Goal: Task Accomplishment & Management: Complete application form

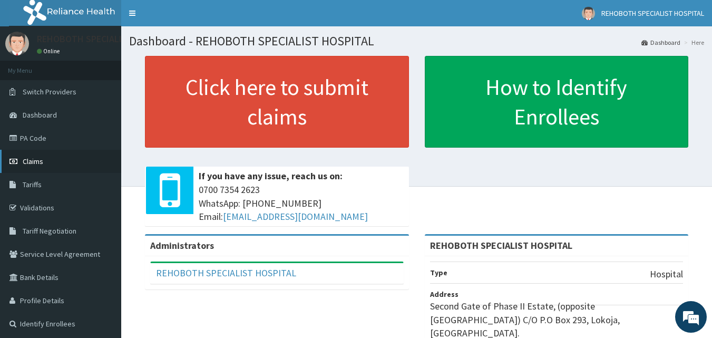
click at [31, 163] on span "Claims" at bounding box center [33, 161] width 21 height 9
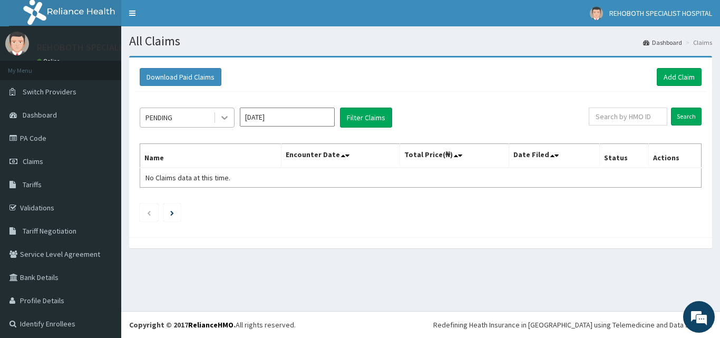
click at [219, 119] on div at bounding box center [224, 117] width 19 height 19
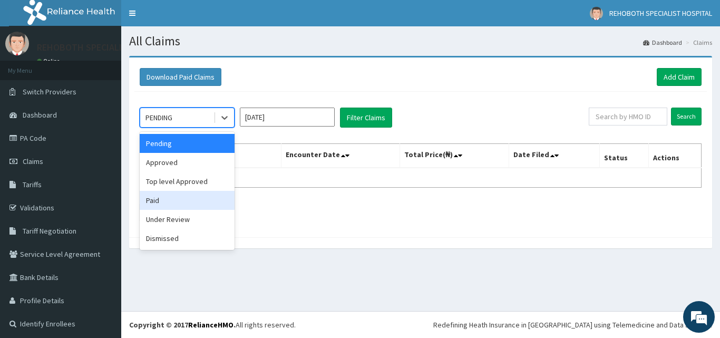
click at [169, 200] on div "Paid" at bounding box center [187, 200] width 95 height 19
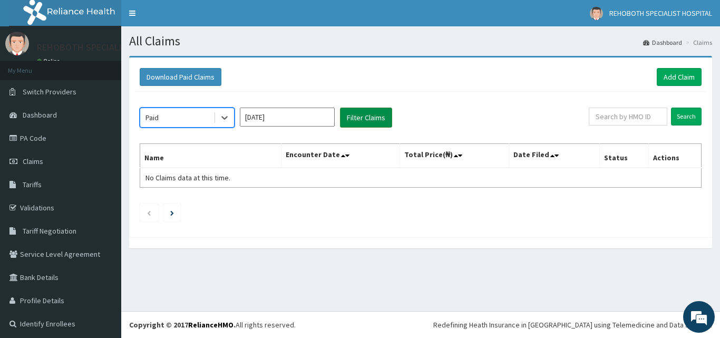
click at [366, 114] on button "Filter Claims" at bounding box center [366, 118] width 52 height 20
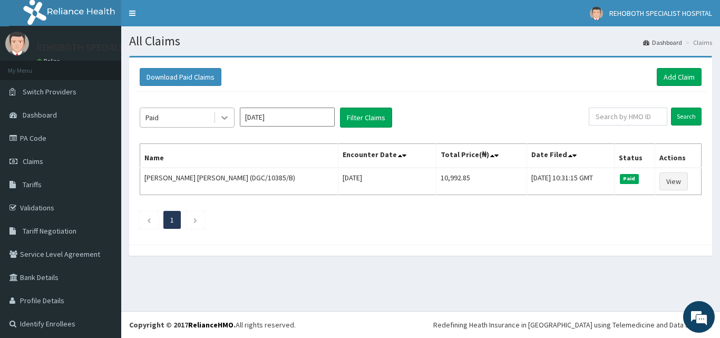
click at [226, 122] on icon at bounding box center [224, 117] width 11 height 11
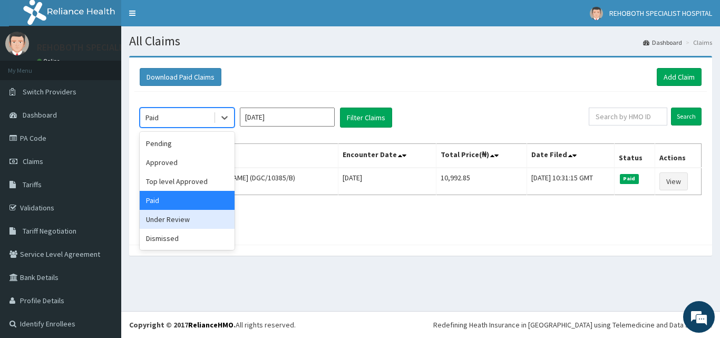
click at [174, 221] on div "Under Review" at bounding box center [187, 219] width 95 height 19
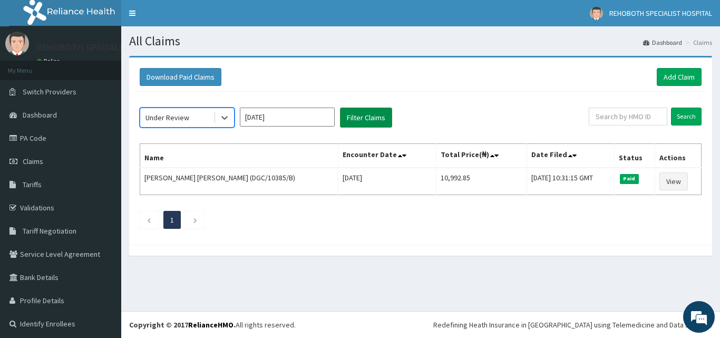
click at [373, 115] on button "Filter Claims" at bounding box center [366, 118] width 52 height 20
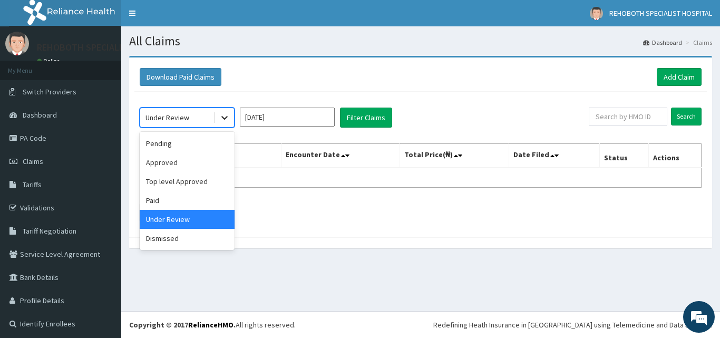
click at [221, 120] on icon at bounding box center [224, 117] width 11 height 11
drag, startPoint x: 172, startPoint y: 238, endPoint x: 177, endPoint y: 235, distance: 5.4
click at [171, 238] on div "Dismissed" at bounding box center [187, 238] width 95 height 19
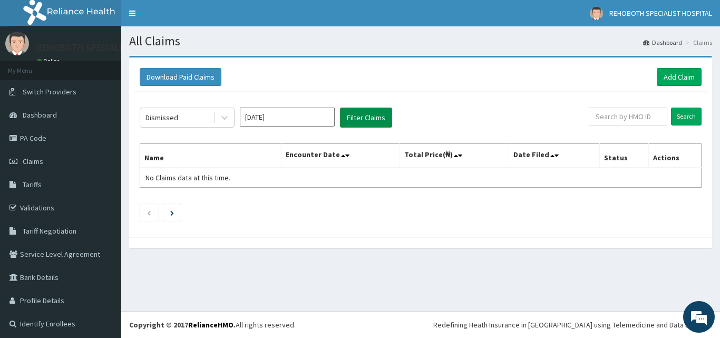
click at [376, 119] on button "Filter Claims" at bounding box center [366, 118] width 52 height 20
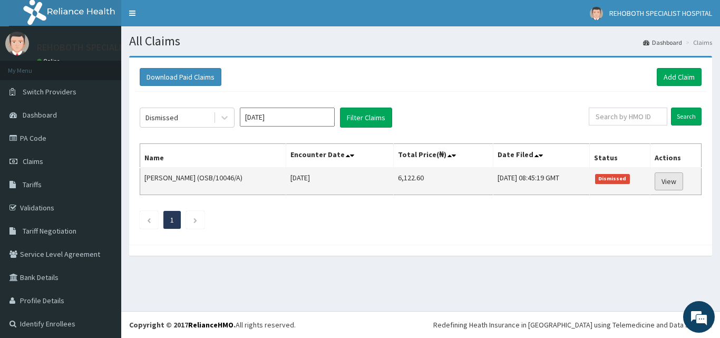
click at [661, 181] on link "View" at bounding box center [669, 181] width 28 height 18
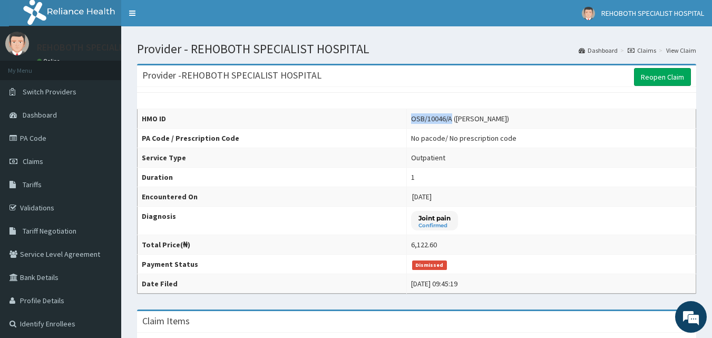
drag, startPoint x: 445, startPoint y: 120, endPoint x: 402, endPoint y: 121, distance: 42.7
click at [407, 121] on td "OSB/10046/A (Yusuf Rasheed)" at bounding box center [551, 119] width 289 height 20
copy div "OSB/10046/A"
click at [43, 206] on link "Validations" at bounding box center [60, 207] width 121 height 23
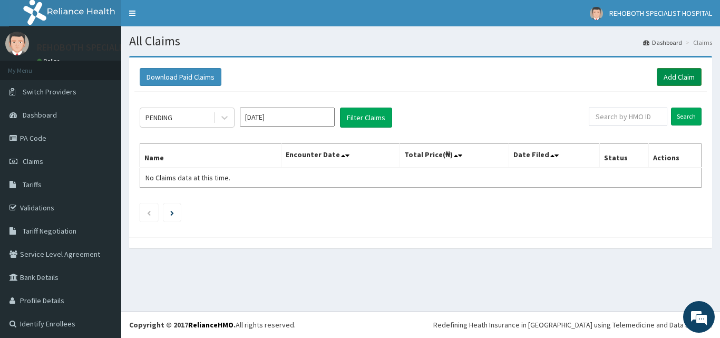
click at [673, 76] on link "Add Claim" at bounding box center [679, 77] width 45 height 18
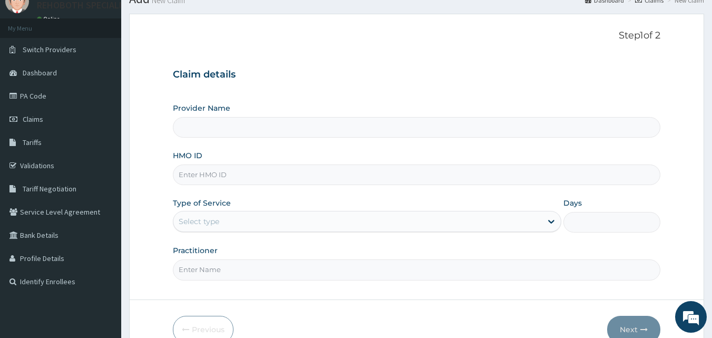
type input "REHOBOTH SPECIALIST HOSPITAL"
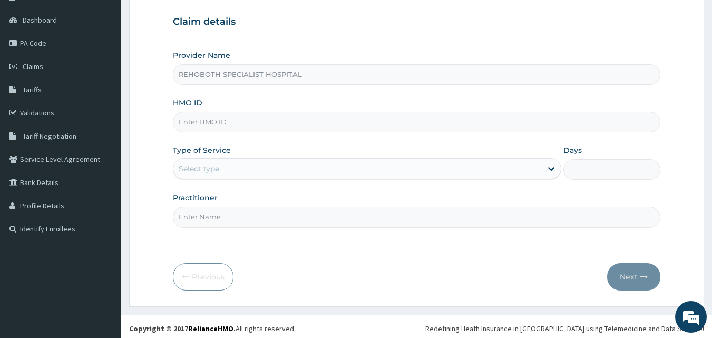
scroll to position [99, 0]
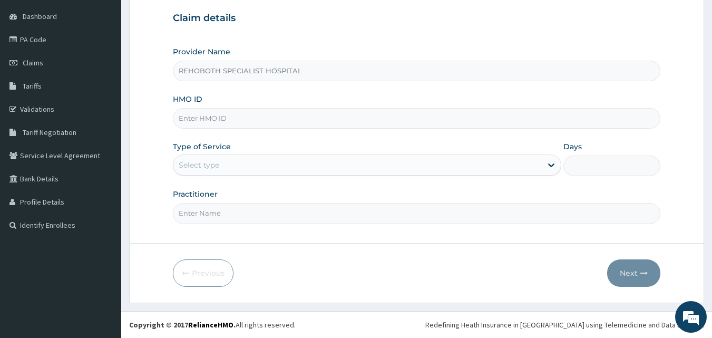
click at [210, 118] on input "HMO ID" at bounding box center [417, 118] width 488 height 21
type input "MEX/10827/A"
drag, startPoint x: 338, startPoint y: 168, endPoint x: 276, endPoint y: 179, distance: 62.7
click at [338, 168] on div "Select type" at bounding box center [357, 165] width 368 height 17
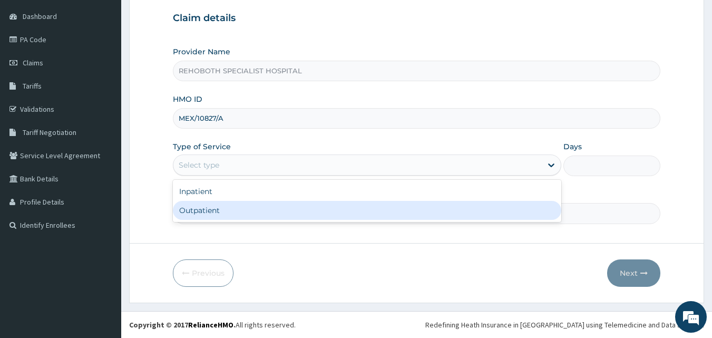
click at [188, 211] on div "Outpatient" at bounding box center [367, 210] width 388 height 19
type input "1"
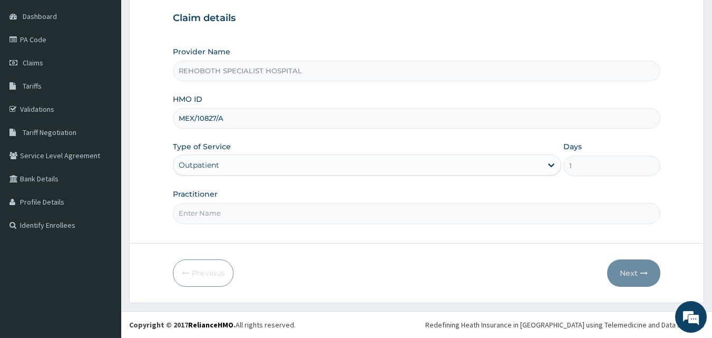
click at [222, 210] on input "Practitioner" at bounding box center [417, 213] width 488 height 21
type input "DR. JERRY"
click at [636, 275] on button "Next" at bounding box center [633, 272] width 53 height 27
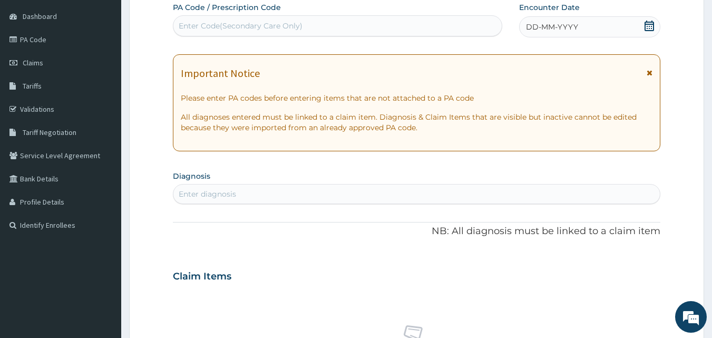
click at [650, 29] on icon at bounding box center [649, 26] width 11 height 11
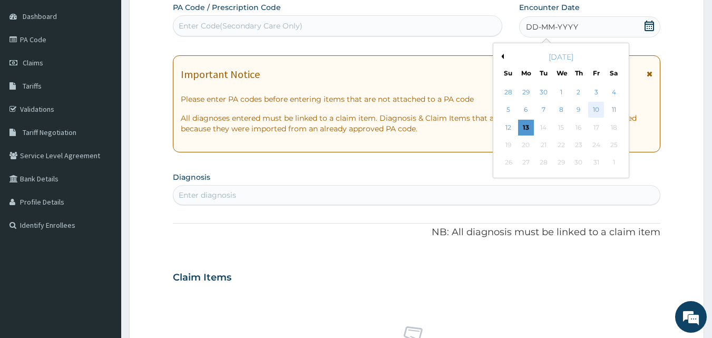
click at [601, 108] on div "10" at bounding box center [596, 110] width 16 height 16
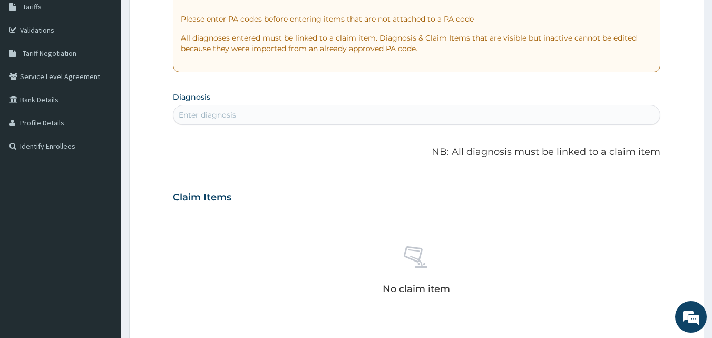
scroll to position [204, 0]
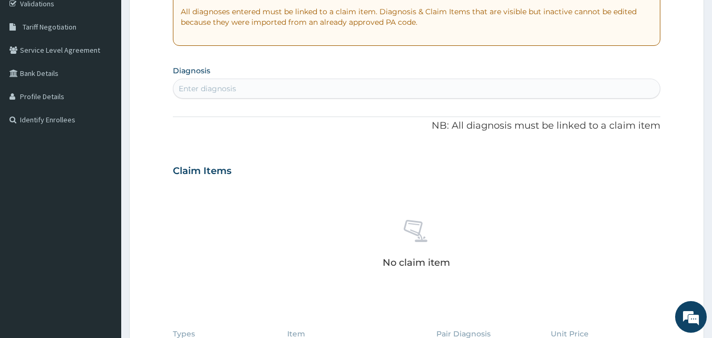
click at [238, 92] on div "Enter diagnosis" at bounding box center [416, 88] width 487 height 17
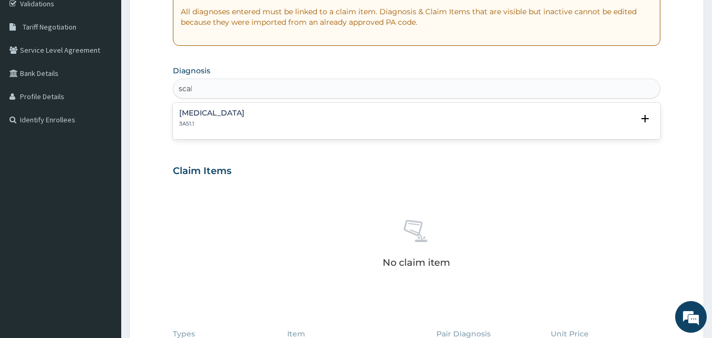
type input "scalp"
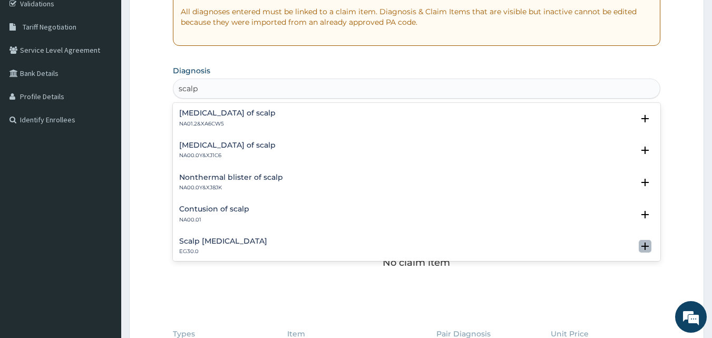
click at [641, 244] on icon "open select status" at bounding box center [644, 245] width 7 height 7
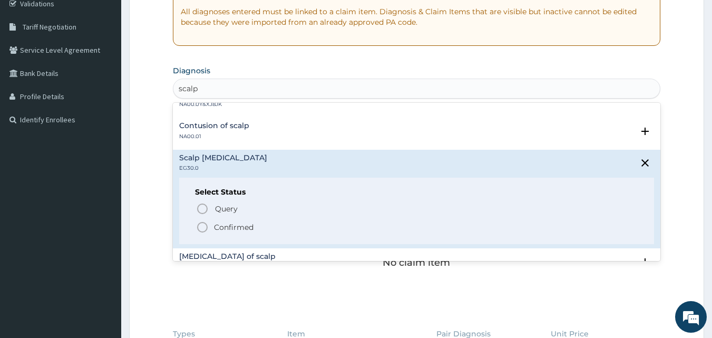
scroll to position [84, 0]
click at [641, 162] on icon "close select status" at bounding box center [644, 161] width 7 height 7
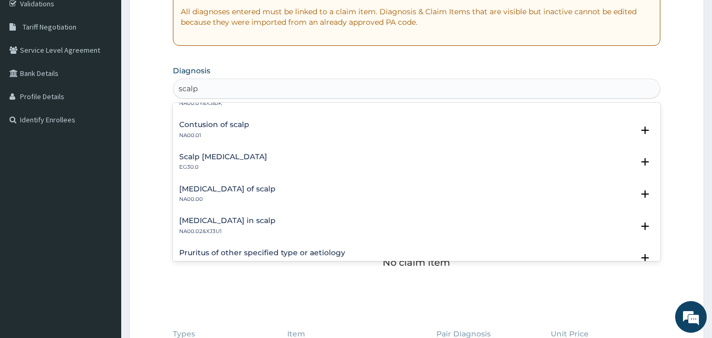
click at [217, 193] on div "Abrasion of scalp NA00.00" at bounding box center [227, 194] width 96 height 18
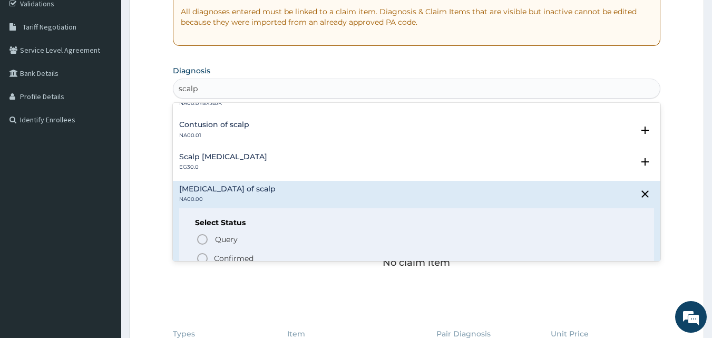
click at [202, 254] on icon "status option filled" at bounding box center [202, 258] width 13 height 13
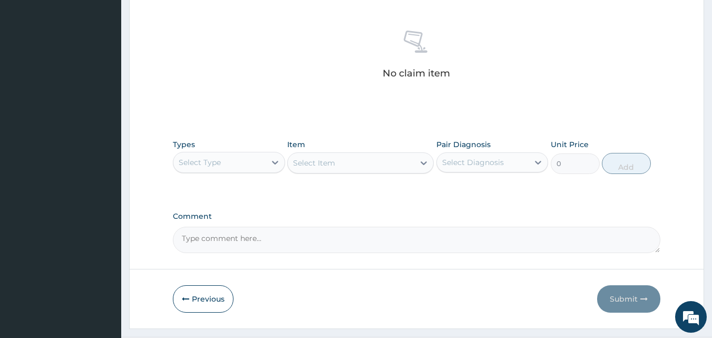
scroll to position [415, 0]
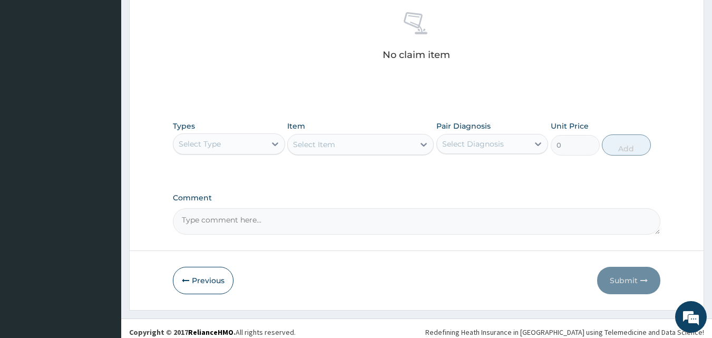
click at [261, 143] on div "Select Type" at bounding box center [219, 143] width 92 height 17
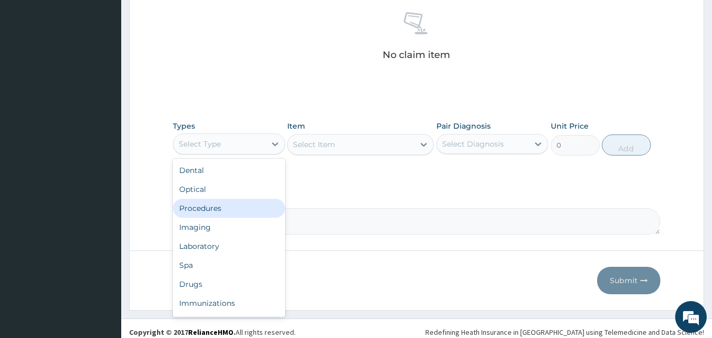
click at [208, 205] on div "Procedures" at bounding box center [229, 208] width 112 height 19
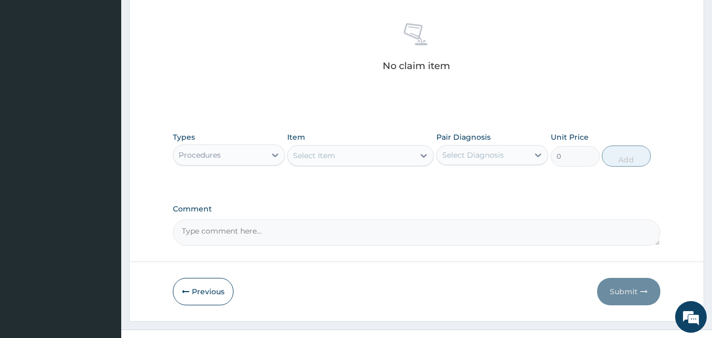
scroll to position [422, 0]
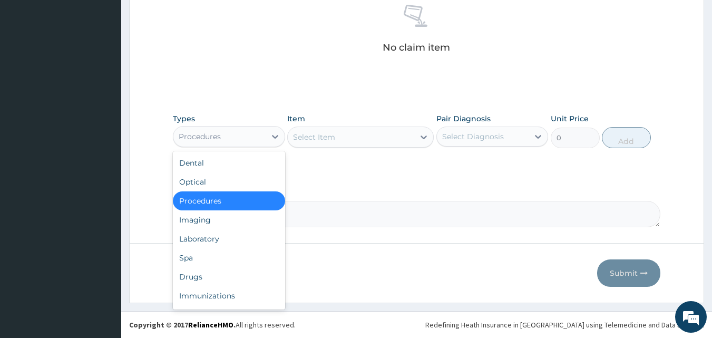
click at [261, 140] on div "Procedures" at bounding box center [219, 136] width 92 height 17
click at [362, 137] on div "Select Item" at bounding box center [351, 137] width 127 height 17
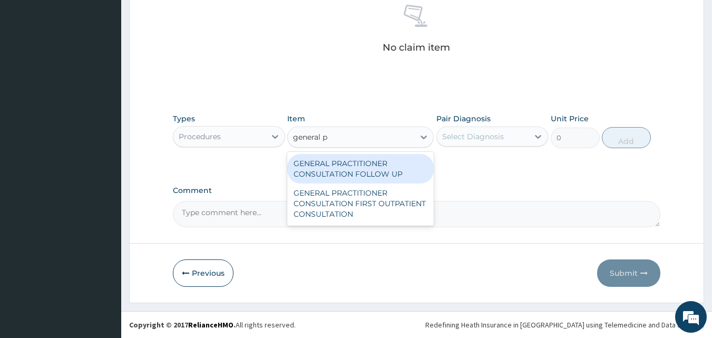
type input "general pr"
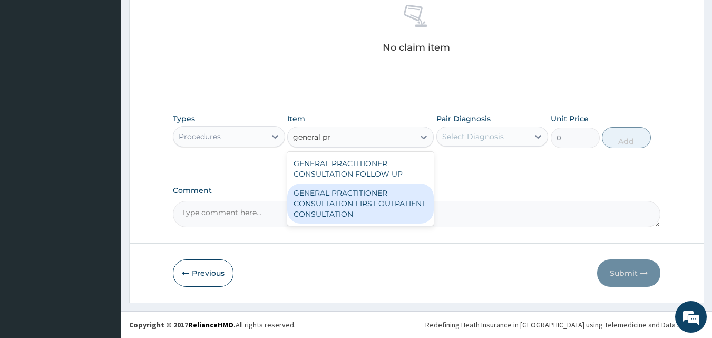
click at [352, 206] on div "GENERAL PRACTITIONER CONSULTATION FIRST OUTPATIENT CONSULTATION" at bounding box center [360, 203] width 147 height 40
type input "4174.5"
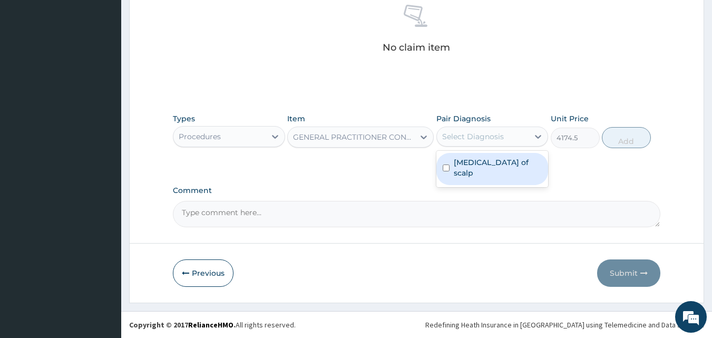
click at [468, 139] on div "Select Diagnosis" at bounding box center [473, 136] width 62 height 11
click at [454, 170] on div "Abrasion of scalp" at bounding box center [492, 169] width 112 height 32
checkbox input "true"
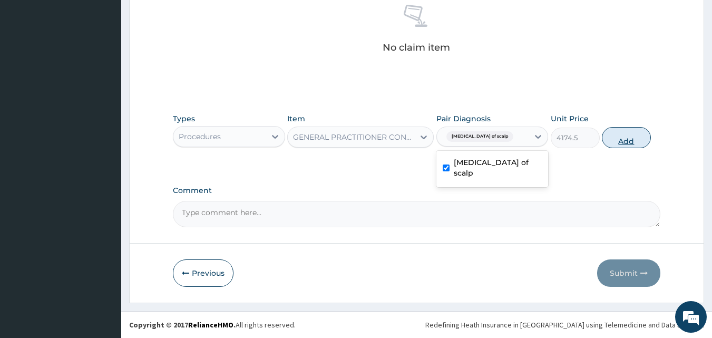
click at [628, 139] on button "Add" at bounding box center [626, 137] width 49 height 21
type input "0"
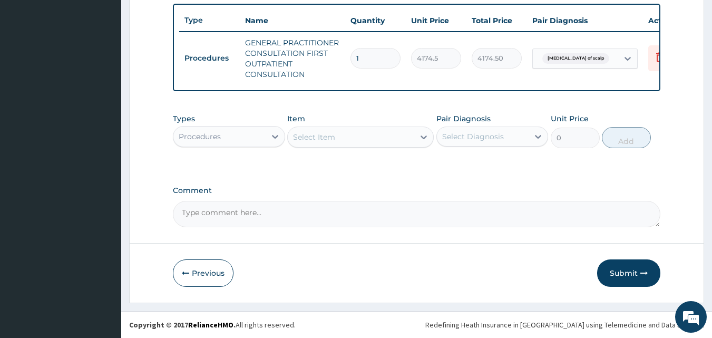
scroll to position [396, 0]
click at [261, 137] on div "Procedures" at bounding box center [219, 136] width 92 height 17
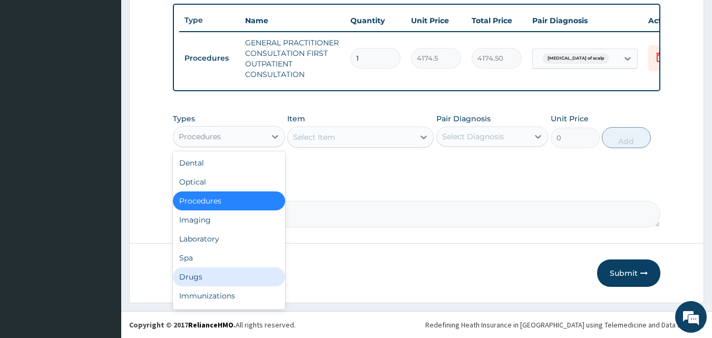
click at [194, 277] on div "Drugs" at bounding box center [229, 276] width 112 height 19
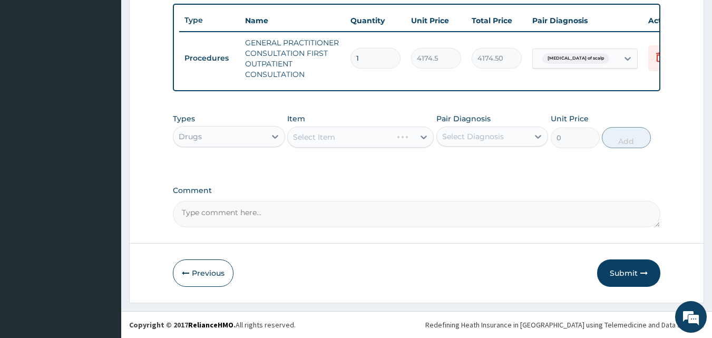
click at [314, 135] on div "Select Item" at bounding box center [360, 137] width 147 height 21
click at [363, 138] on div "Select Item" at bounding box center [360, 137] width 147 height 21
click at [396, 141] on div "Select Item" at bounding box center [351, 137] width 127 height 17
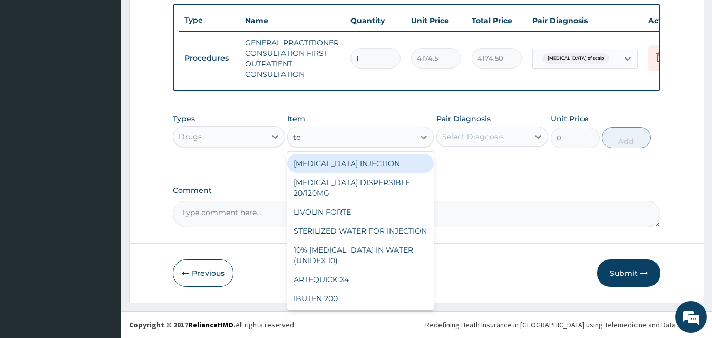
type input "tet"
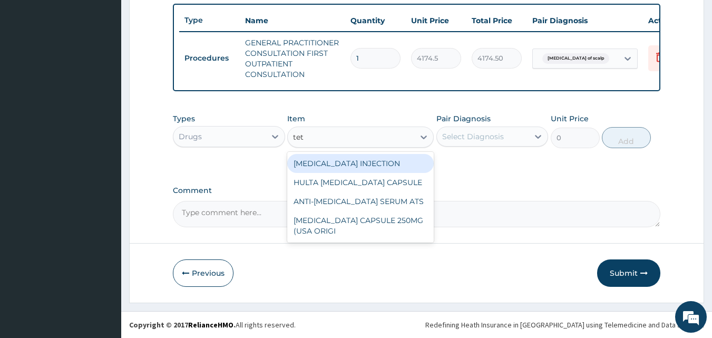
click at [341, 164] on div "TETANUS INJECTION" at bounding box center [360, 163] width 147 height 19
type input "1391.5"
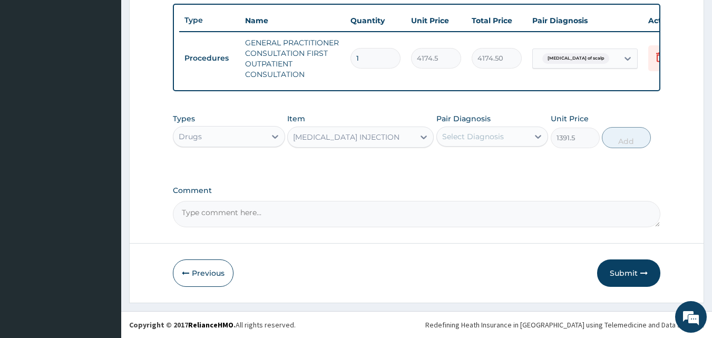
click at [507, 135] on div "Select Diagnosis" at bounding box center [483, 136] width 92 height 17
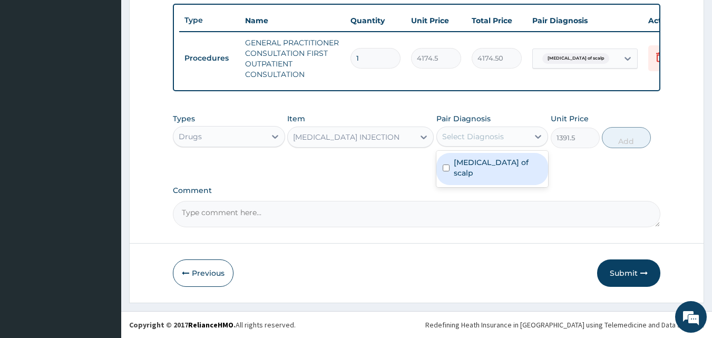
click at [465, 164] on label "Abrasion of scalp" at bounding box center [498, 167] width 89 height 21
checkbox input "true"
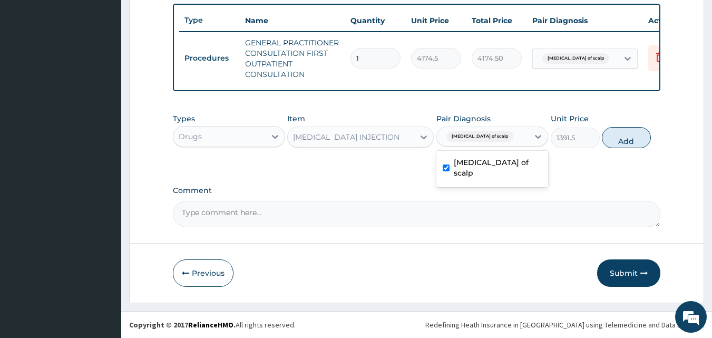
drag, startPoint x: 625, startPoint y: 143, endPoint x: 533, endPoint y: 155, distance: 92.1
click at [623, 144] on button "Add" at bounding box center [626, 137] width 49 height 21
type input "0"
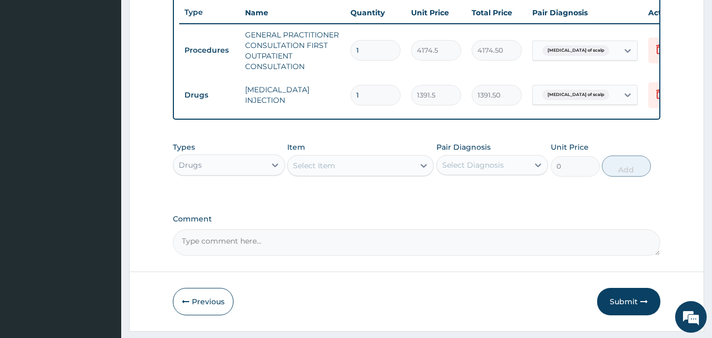
click at [331, 170] on div "Select Item" at bounding box center [314, 165] width 42 height 11
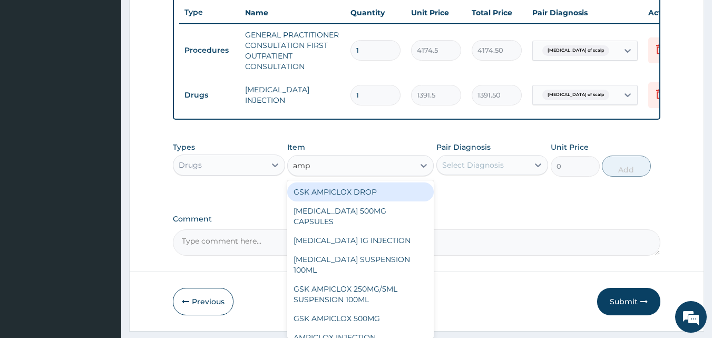
type input "ampi"
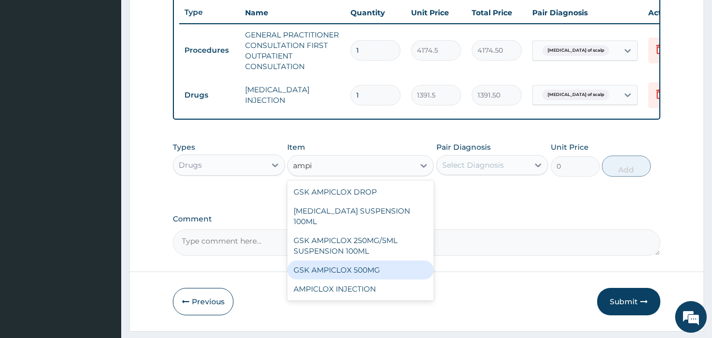
click at [360, 268] on div "GSK AMPICLOX 500MG" at bounding box center [360, 269] width 147 height 19
type input "104.3625"
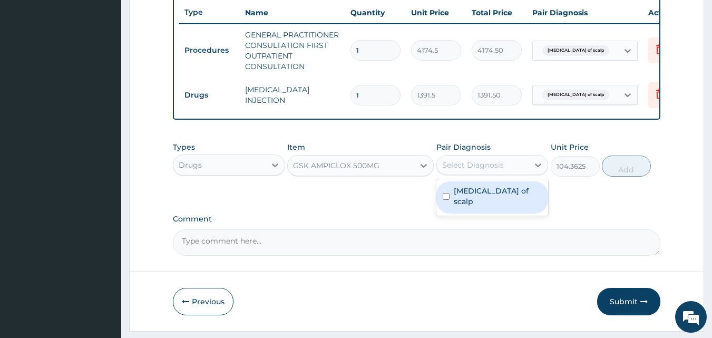
click at [488, 170] on div "Select Diagnosis" at bounding box center [473, 165] width 62 height 11
click at [464, 199] on label "Abrasion of scalp" at bounding box center [498, 196] width 89 height 21
checkbox input "true"
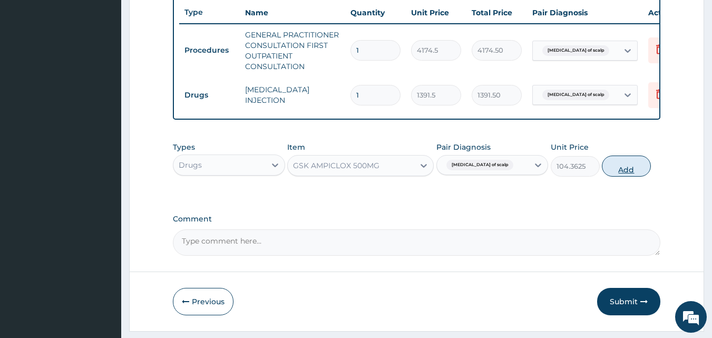
click at [626, 177] on button "Add" at bounding box center [626, 165] width 49 height 21
type input "0"
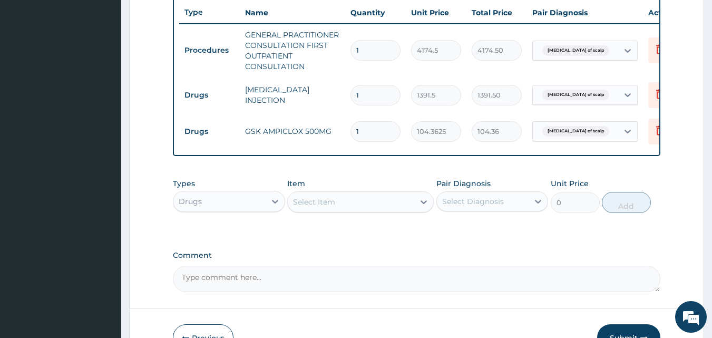
type input "15"
type input "1565.44"
type input "15"
click at [320, 207] on div "Select Item" at bounding box center [314, 202] width 42 height 11
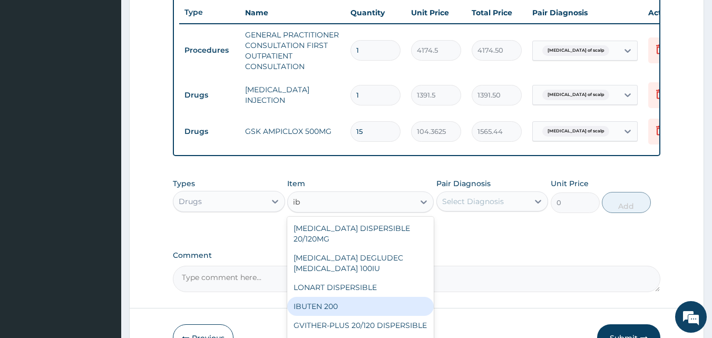
type input "i"
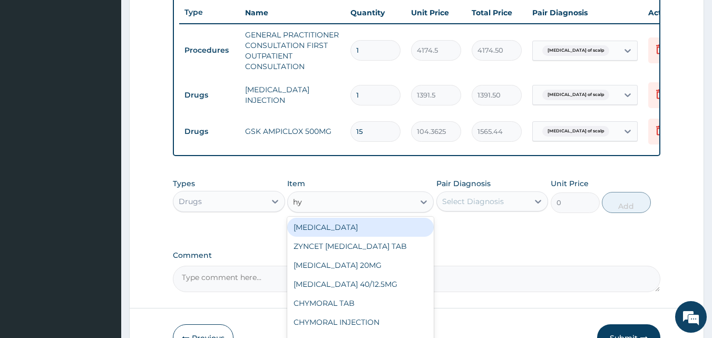
scroll to position [316, 0]
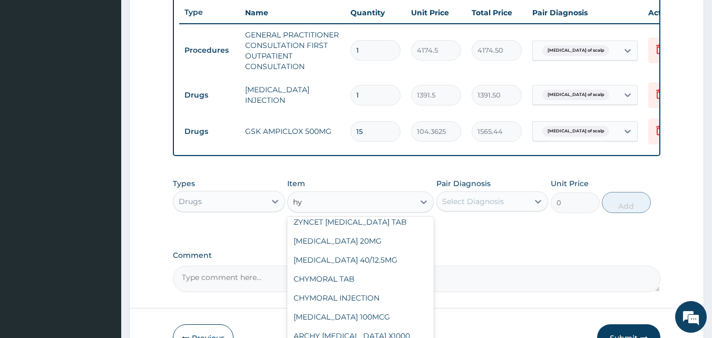
type input "hy"
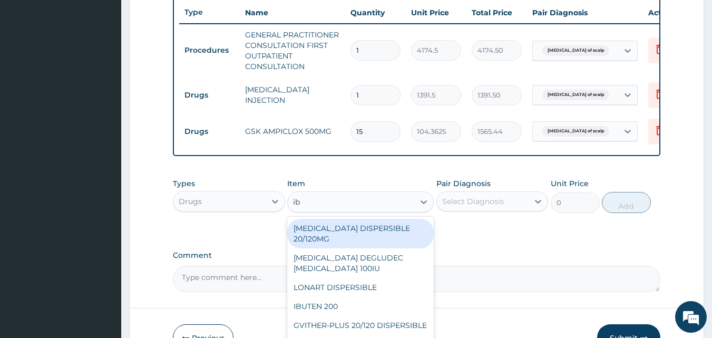
type input "ibu"
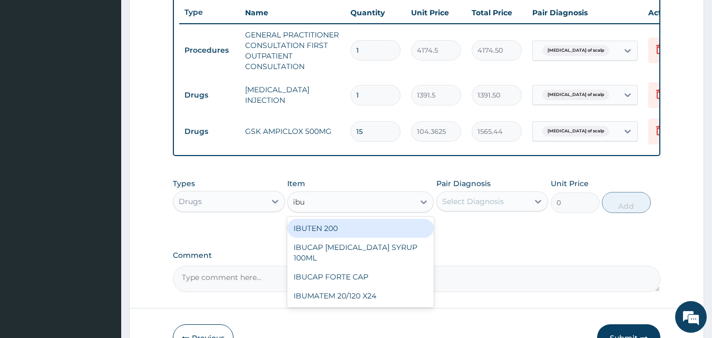
click at [349, 236] on div "IBUTEN 200" at bounding box center [360, 228] width 147 height 19
type input "97.405"
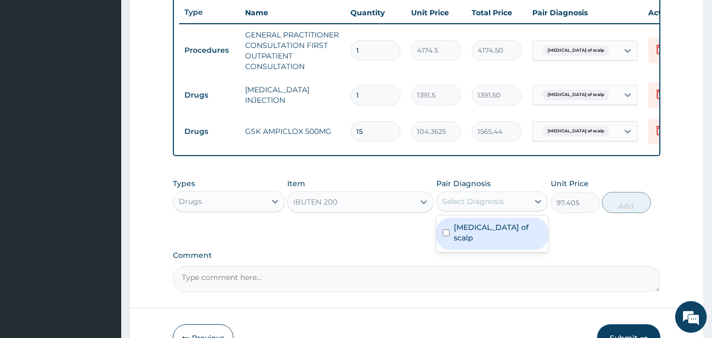
click at [487, 207] on div "Select Diagnosis" at bounding box center [473, 201] width 62 height 11
click at [478, 234] on label "Abrasion of scalp" at bounding box center [498, 232] width 89 height 21
checkbox input "true"
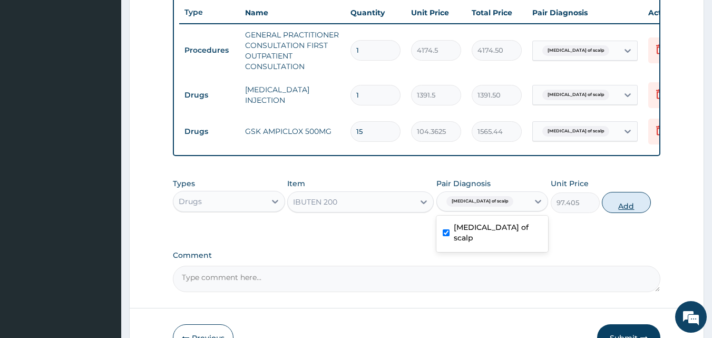
click at [631, 212] on button "Add" at bounding box center [626, 202] width 49 height 21
type input "0"
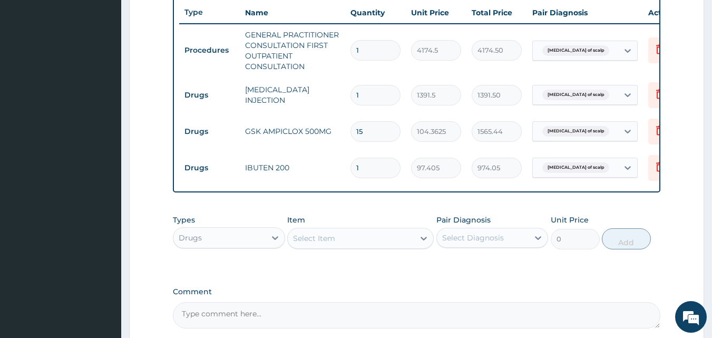
type input "10"
type input "974.05"
type input "10"
click at [381, 279] on div "PA Code / Prescription Code Enter Code(Secondary Care Only) Encounter Date 10-1…" at bounding box center [417, 16] width 488 height 624
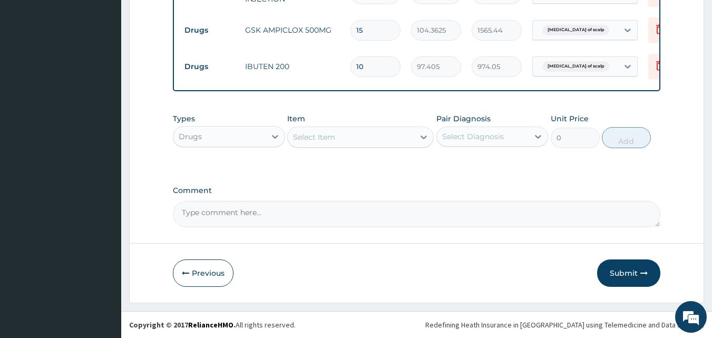
scroll to position [502, 0]
click at [333, 145] on div "Select Item" at bounding box center [351, 137] width 127 height 17
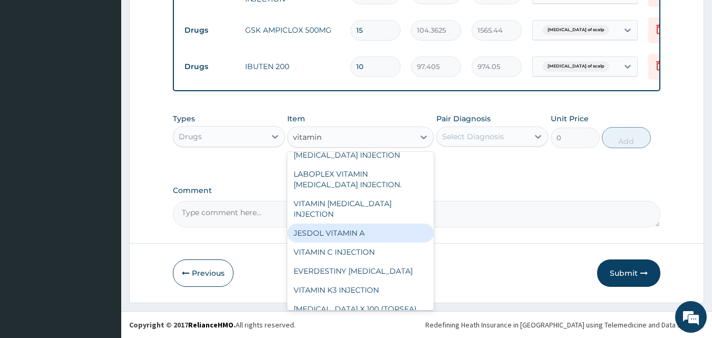
scroll to position [0, 0]
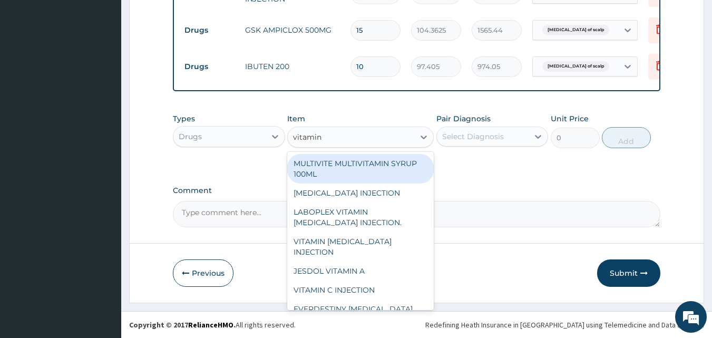
click at [312, 142] on input "vitamin" at bounding box center [308, 137] width 31 height 11
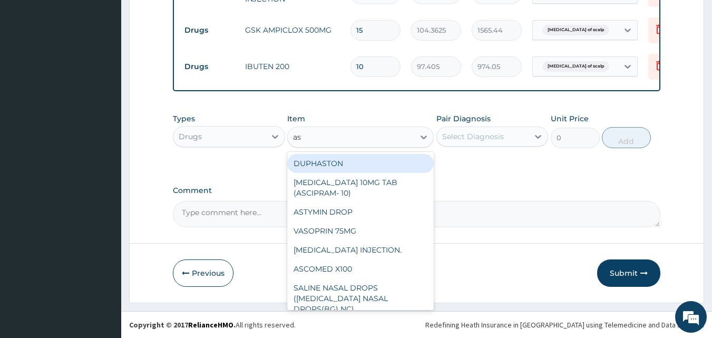
type input "asc"
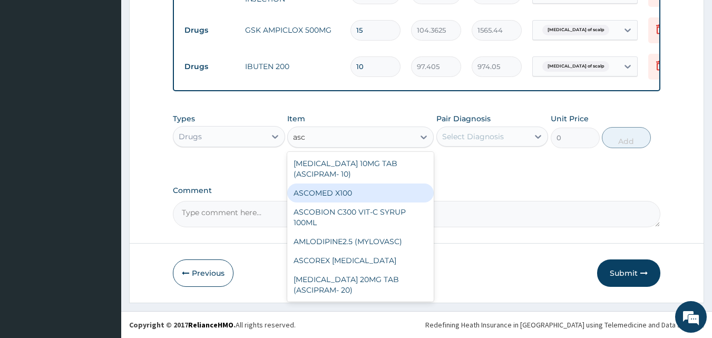
click at [328, 200] on div "ASCOMED X100" at bounding box center [360, 192] width 147 height 19
type input "27.83"
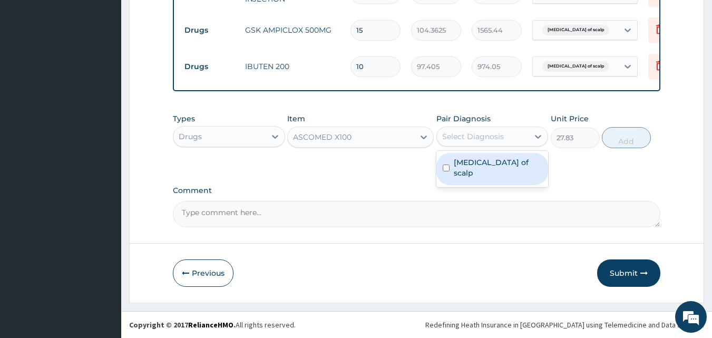
click at [479, 139] on div "Select Diagnosis" at bounding box center [473, 136] width 62 height 11
click at [483, 160] on div "Abrasion of scalp" at bounding box center [492, 169] width 112 height 32
checkbox input "true"
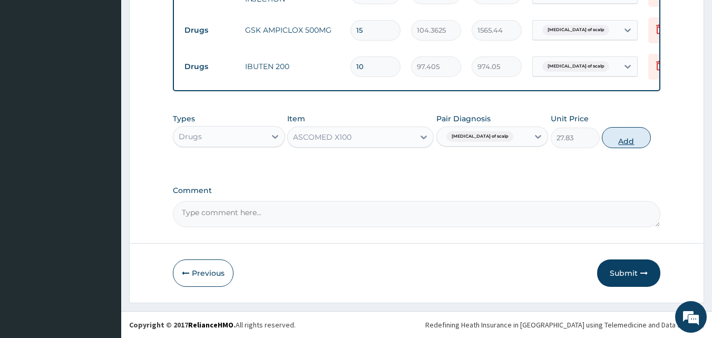
click at [629, 145] on button "Add" at bounding box center [626, 137] width 49 height 21
type input "0"
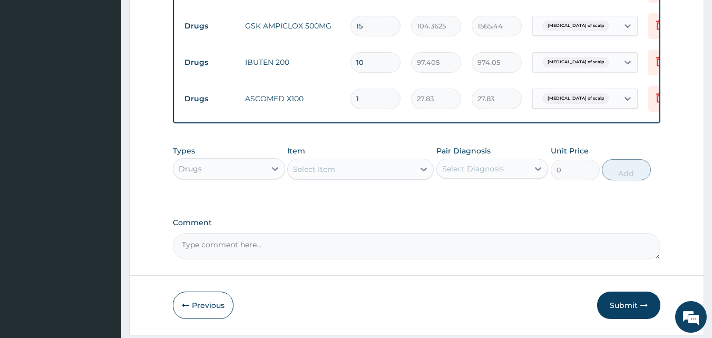
type input "10"
type input "278.30"
type input "10"
click at [225, 257] on textarea "Comment" at bounding box center [417, 246] width 488 height 26
click at [259, 254] on textarea "kindly note that Ascobic vitamin C was dispensed to the enrollee" at bounding box center [417, 246] width 488 height 26
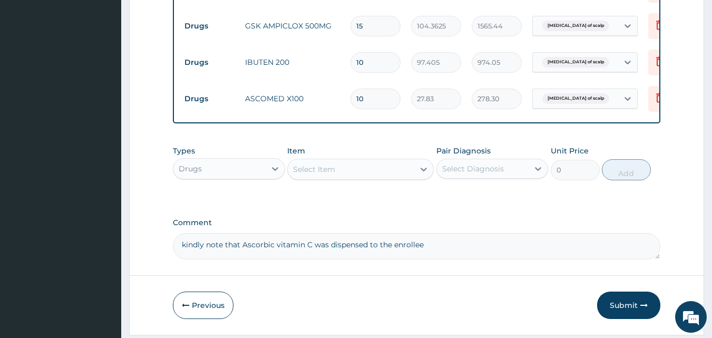
click at [414, 255] on textarea "kindly note that Ascorbic vitamin C was dispensed to the enrollee" at bounding box center [417, 246] width 488 height 26
click at [443, 250] on textarea "kindly note that Ascorbic vitamin C was dispensed to the enrolee" at bounding box center [417, 246] width 488 height 26
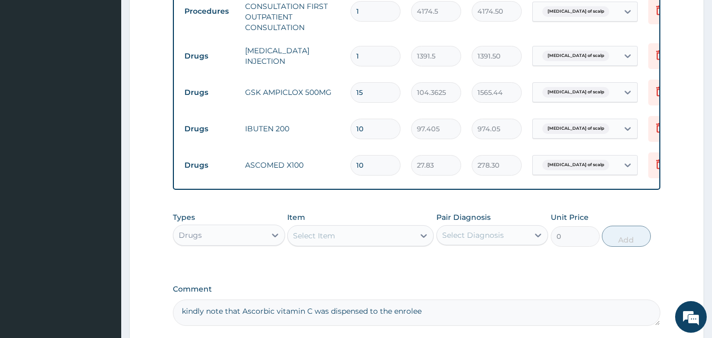
scroll to position [542, 0]
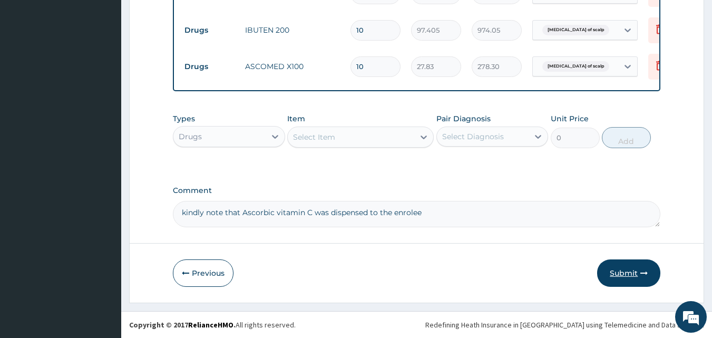
type textarea "kindly note that Ascorbic vitamin C was dispensed to the enrolee"
click at [628, 269] on button "Submit" at bounding box center [628, 272] width 63 height 27
